Goal: Navigation & Orientation: Find specific page/section

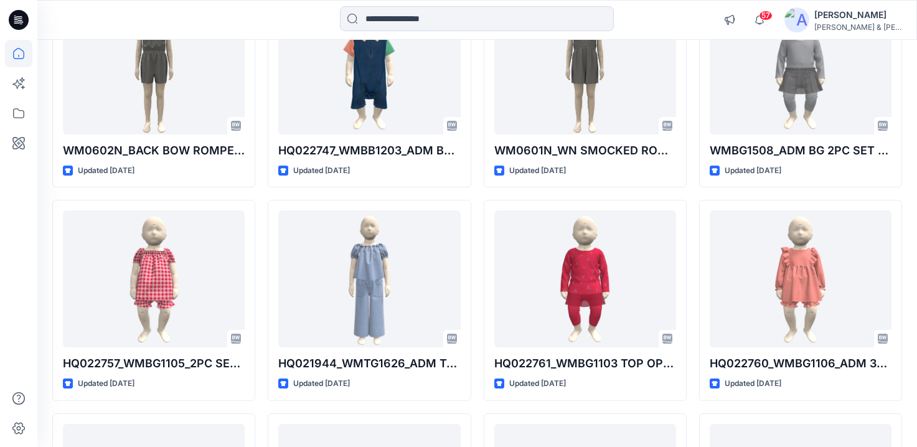
scroll to position [2959, 0]
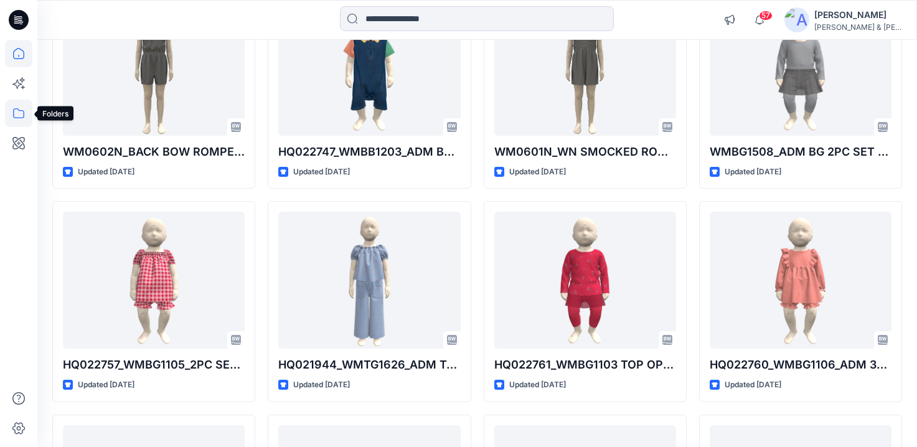
click at [21, 116] on icon at bounding box center [18, 113] width 27 height 27
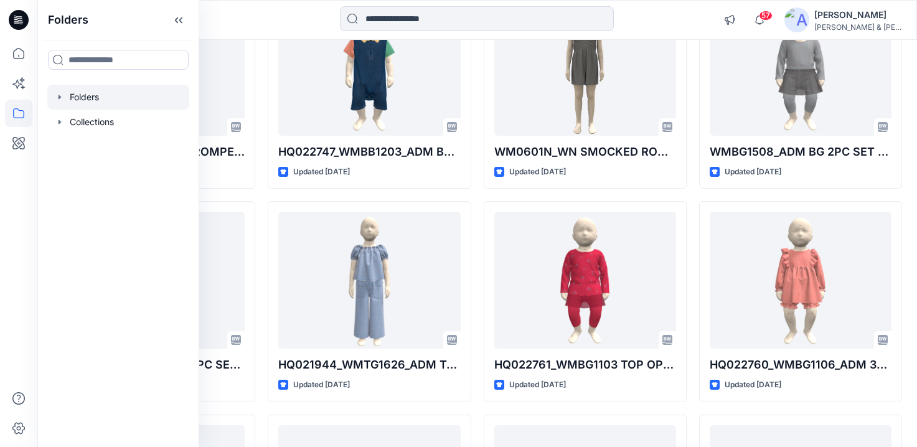
click at [63, 100] on icon "button" at bounding box center [60, 97] width 10 height 10
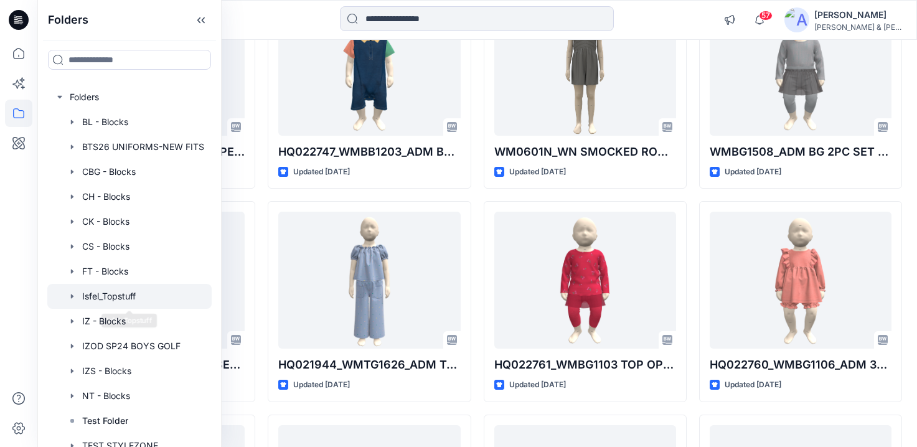
click at [131, 298] on div at bounding box center [129, 296] width 164 height 25
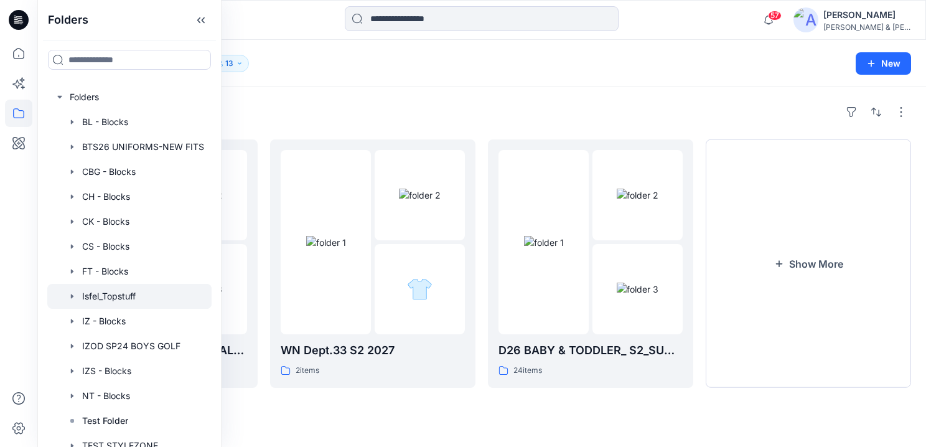
click at [462, 98] on div "Folders D26 BABY & TODDLER_ S3_FALL 26 18 items WN Dept.33 S2 2027 2 items D26 …" at bounding box center [481, 267] width 889 height 360
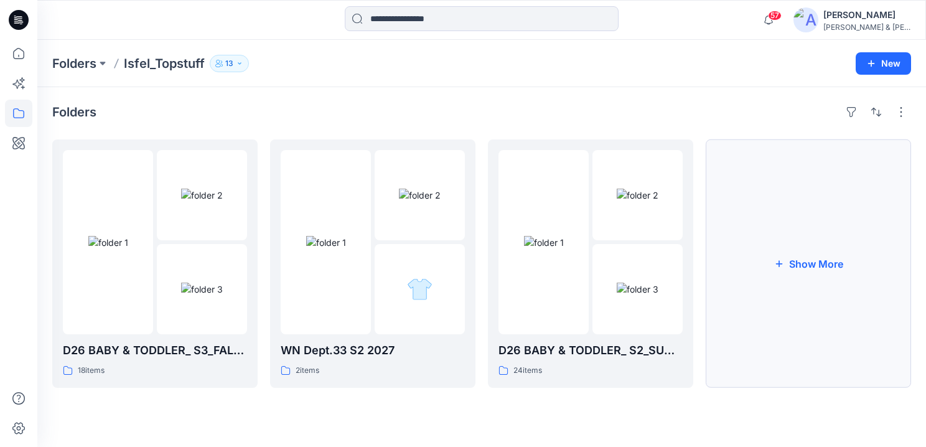
click at [832, 236] on button "Show More" at bounding box center [808, 263] width 205 height 248
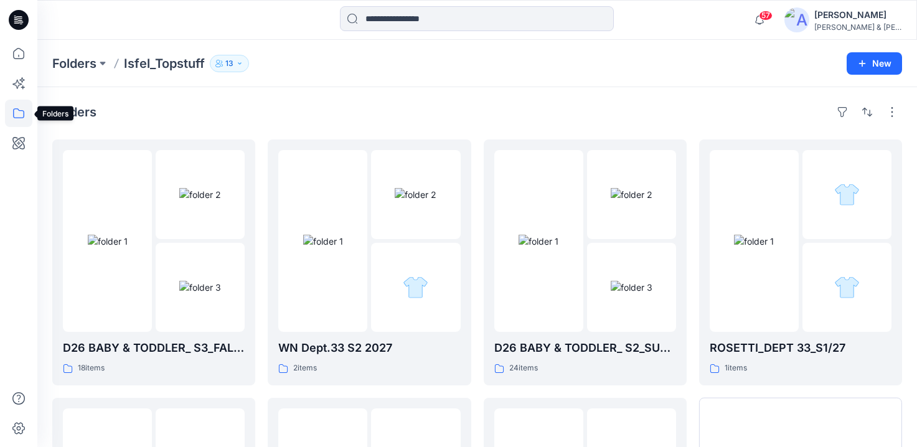
click at [16, 110] on icon at bounding box center [18, 113] width 27 height 27
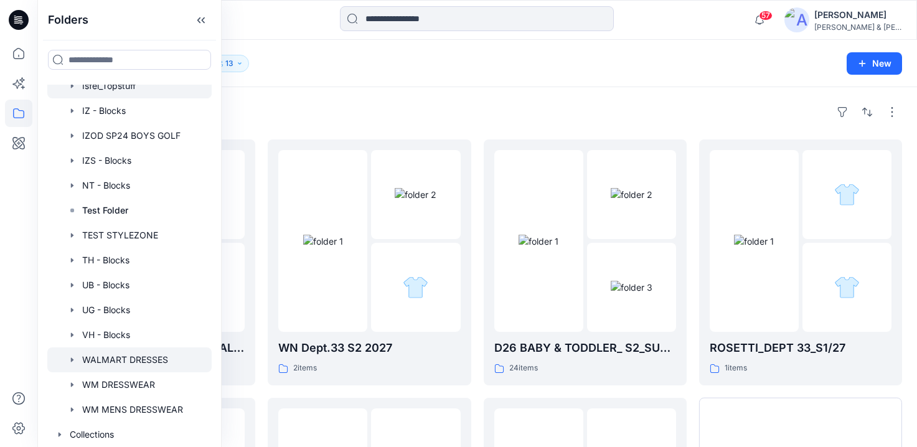
scroll to position [210, 0]
click at [149, 359] on div at bounding box center [129, 359] width 164 height 25
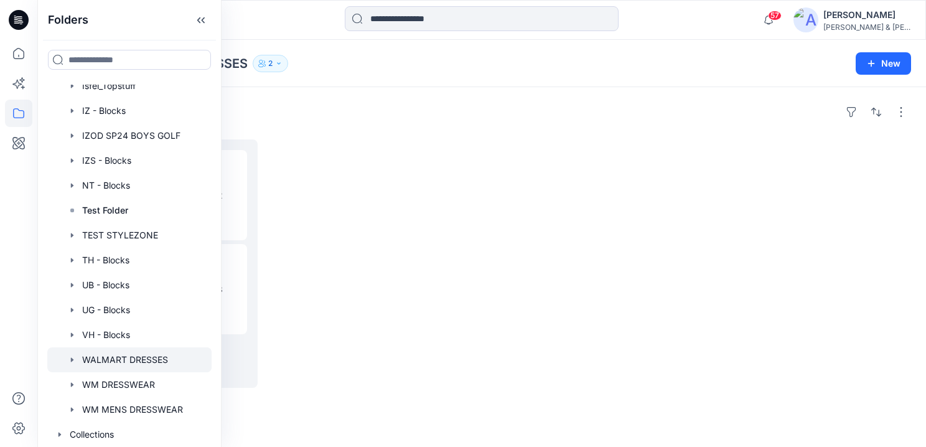
click at [430, 165] on div at bounding box center [372, 263] width 205 height 248
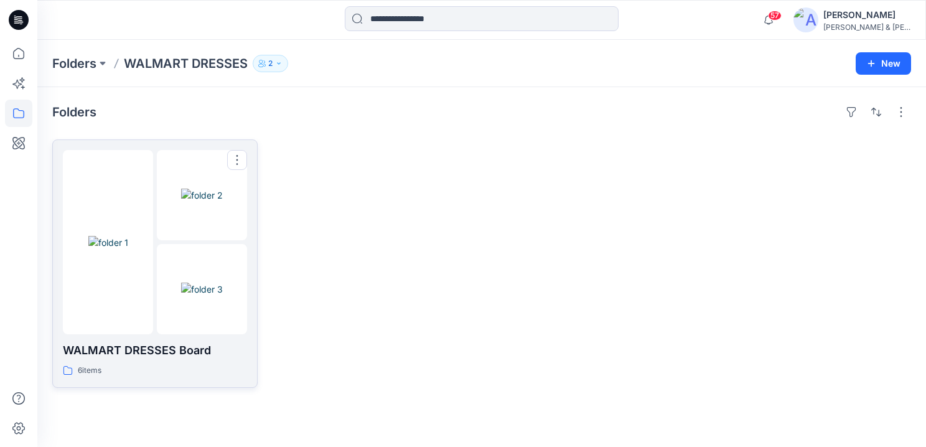
click at [181, 283] on img at bounding box center [202, 289] width 42 height 13
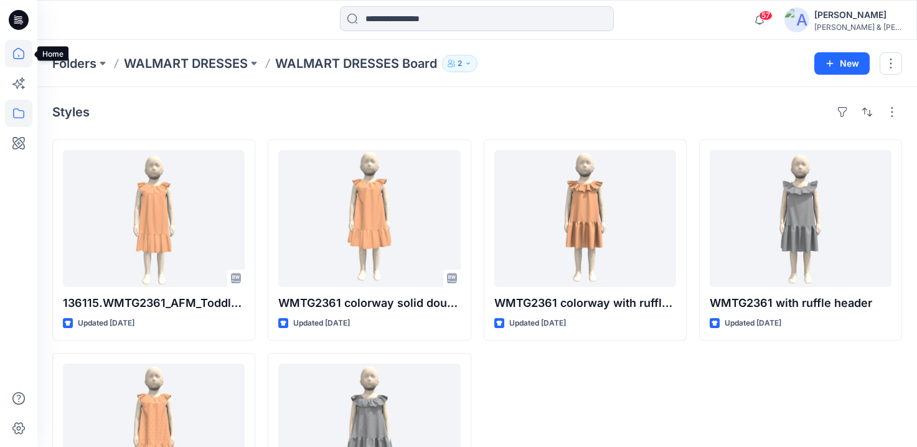
click at [16, 52] on icon at bounding box center [18, 53] width 27 height 27
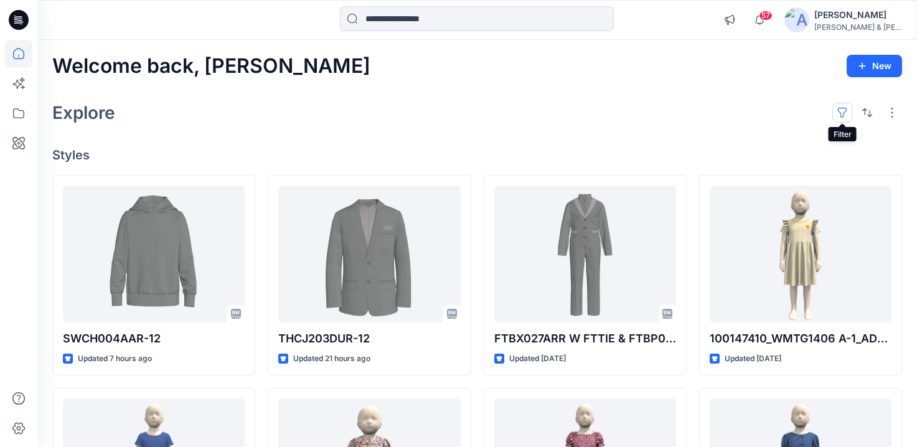
click at [842, 116] on button "button" at bounding box center [842, 113] width 20 height 20
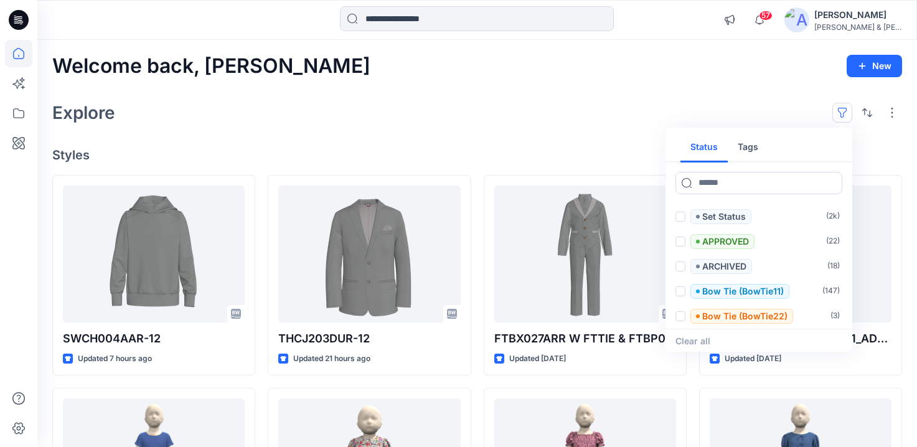
click at [743, 100] on div "Explore Status Tags Set Status ( 2k ) APPROVED ( 22 ) ARCHIVED ( 18 ) Bow Tie (…" at bounding box center [477, 113] width 850 height 30
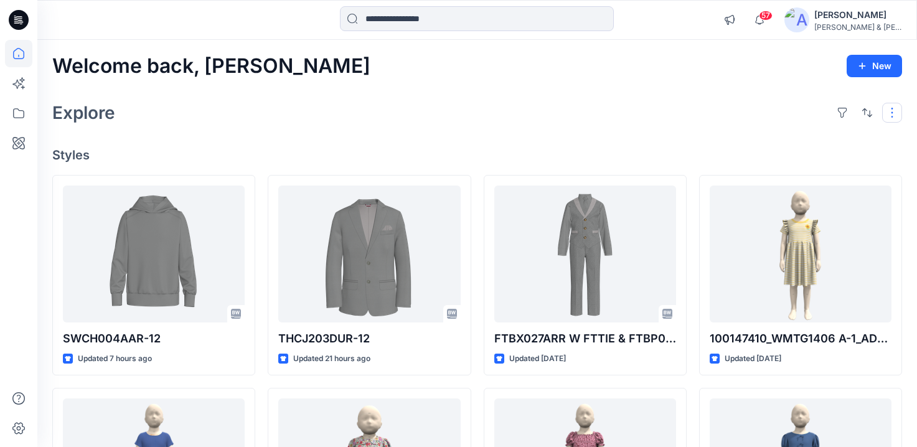
click at [886, 113] on button "button" at bounding box center [892, 113] width 20 height 20
click at [712, 118] on div "Explore Layout Grid Large Grid Folder View Compact Card Card View Card Info Tags" at bounding box center [477, 113] width 850 height 30
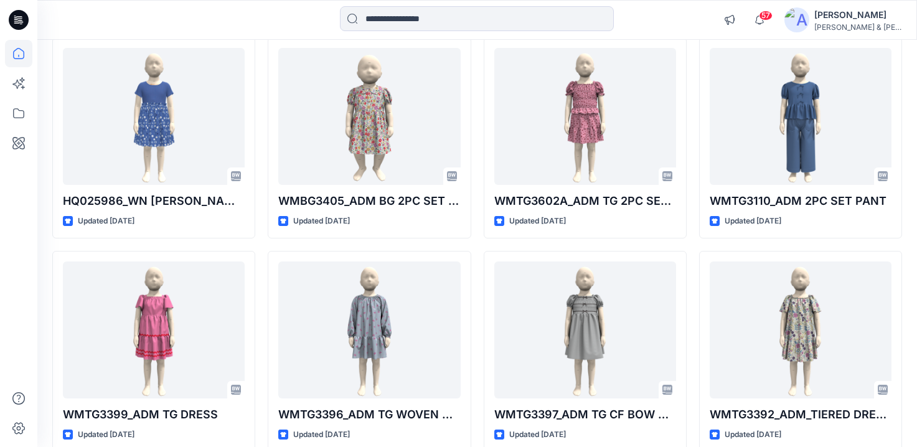
scroll to position [335, 0]
